Goal: Information Seeking & Learning: Learn about a topic

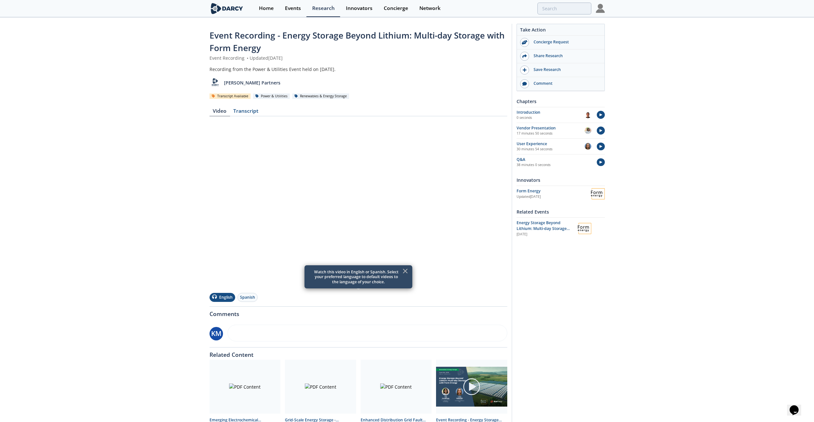
click at [405, 271] on icon at bounding box center [405, 271] width 4 height 4
